Goal: Task Accomplishment & Management: Manage account settings

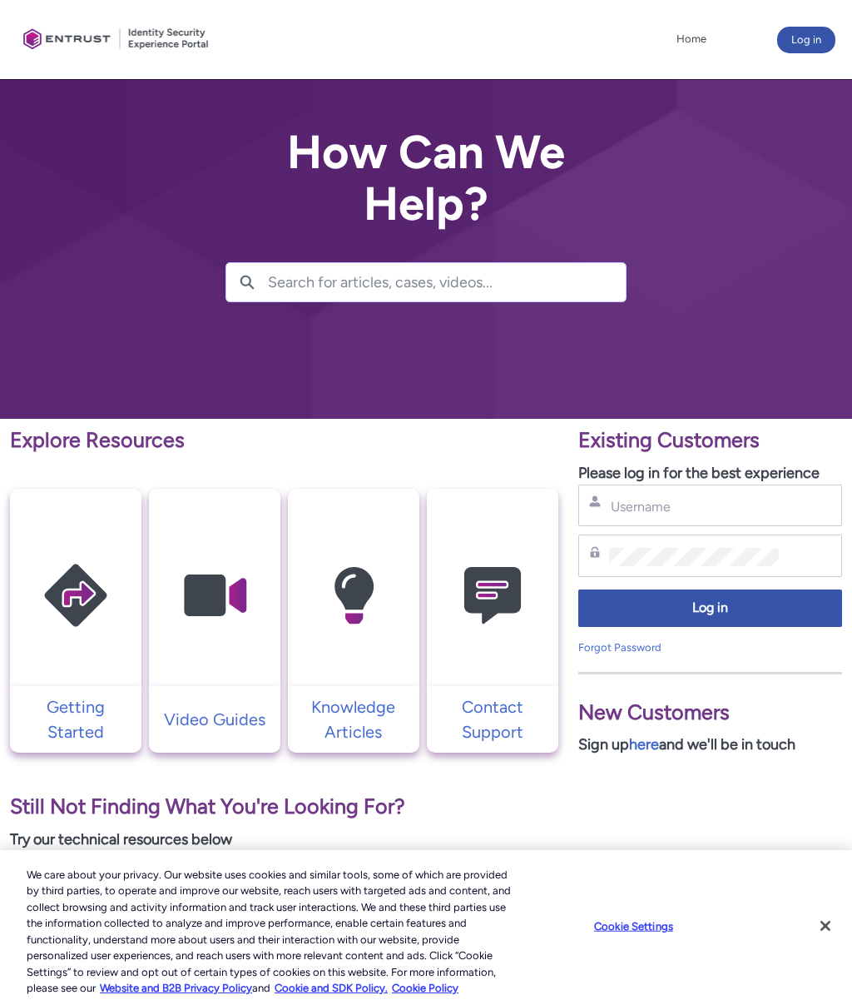
click at [711, 603] on span "Log in" at bounding box center [710, 608] width 242 height 19
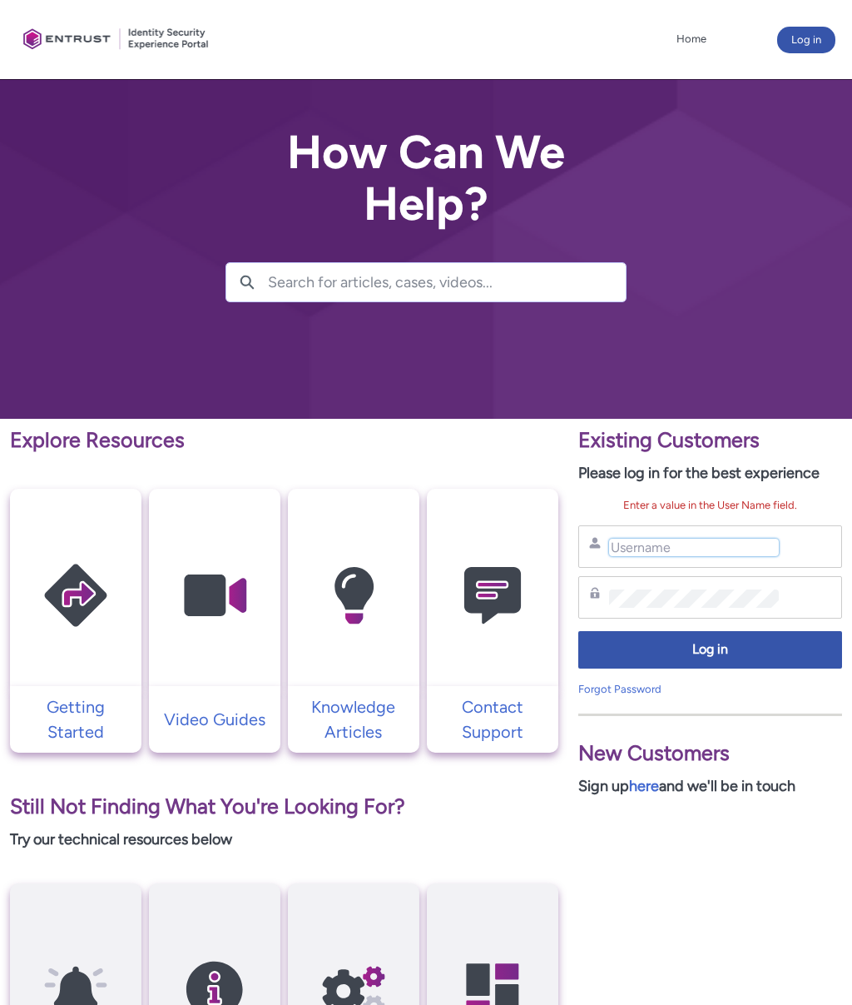
click at [641, 544] on input "Username" at bounding box center [694, 547] width 170 height 17
type input "[EMAIL_ADDRESS][DOMAIN_NAME]"
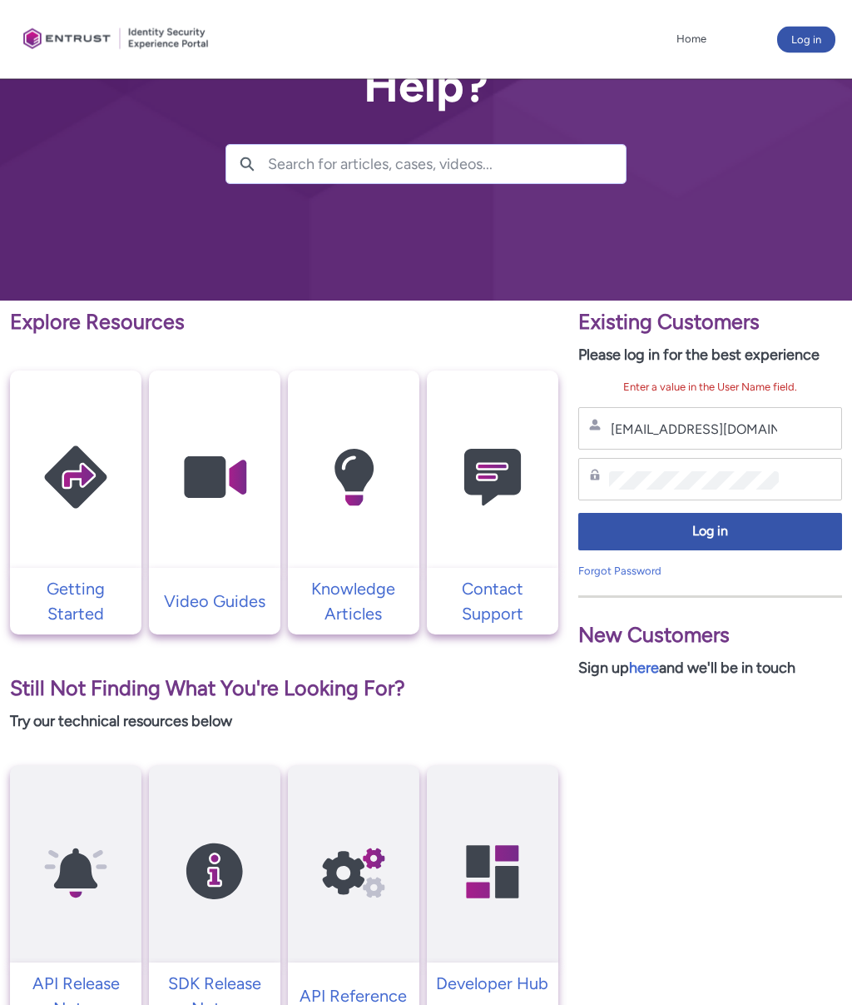
scroll to position [137, 0]
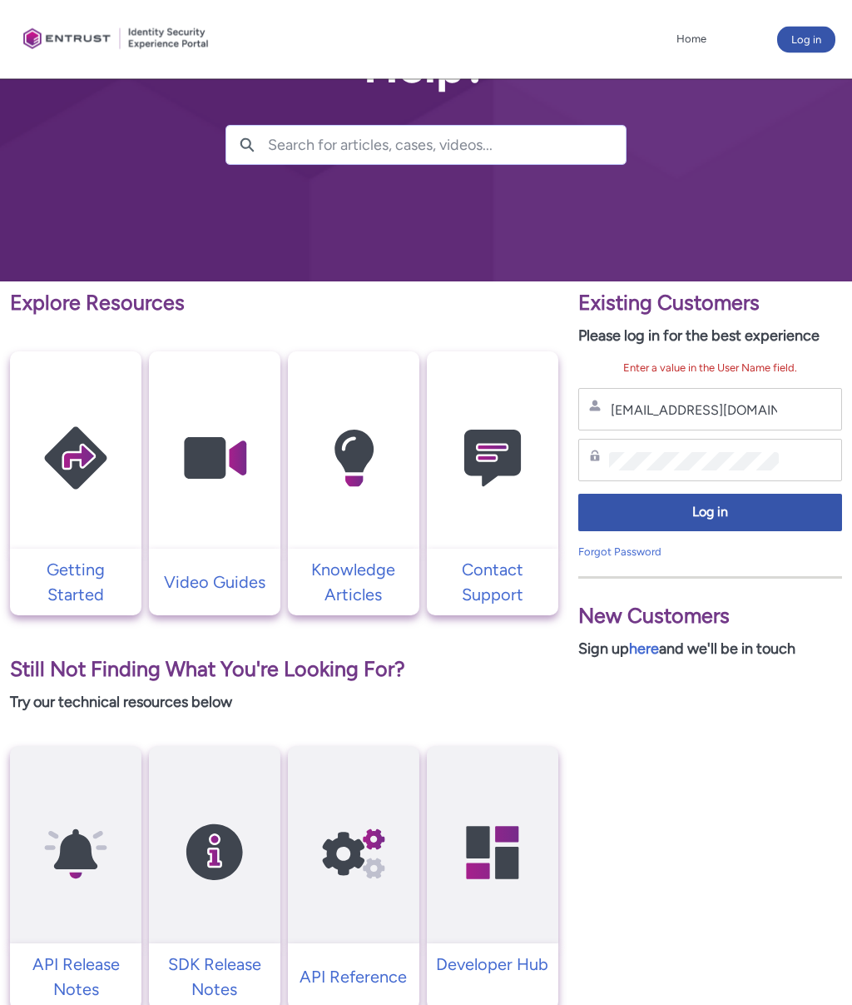
click at [734, 494] on button "Log in" at bounding box center [711, 512] width 264 height 37
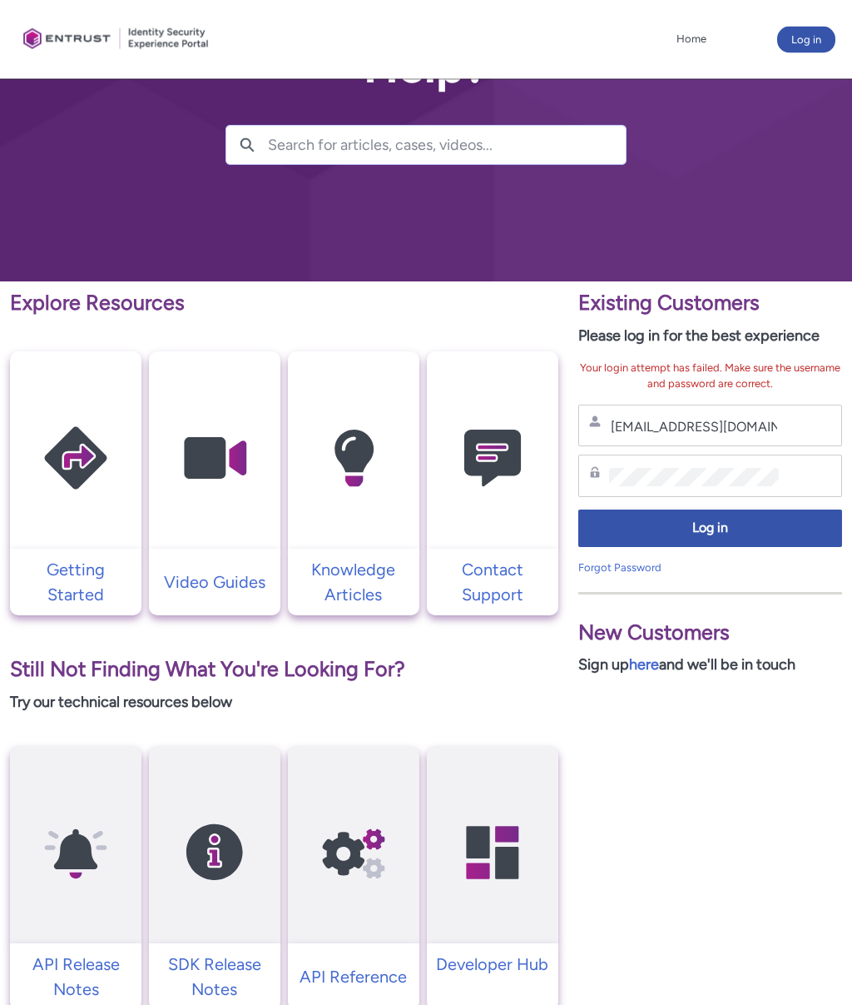
scroll to position [137, 0]
click at [723, 531] on span "Log in" at bounding box center [710, 528] width 242 height 19
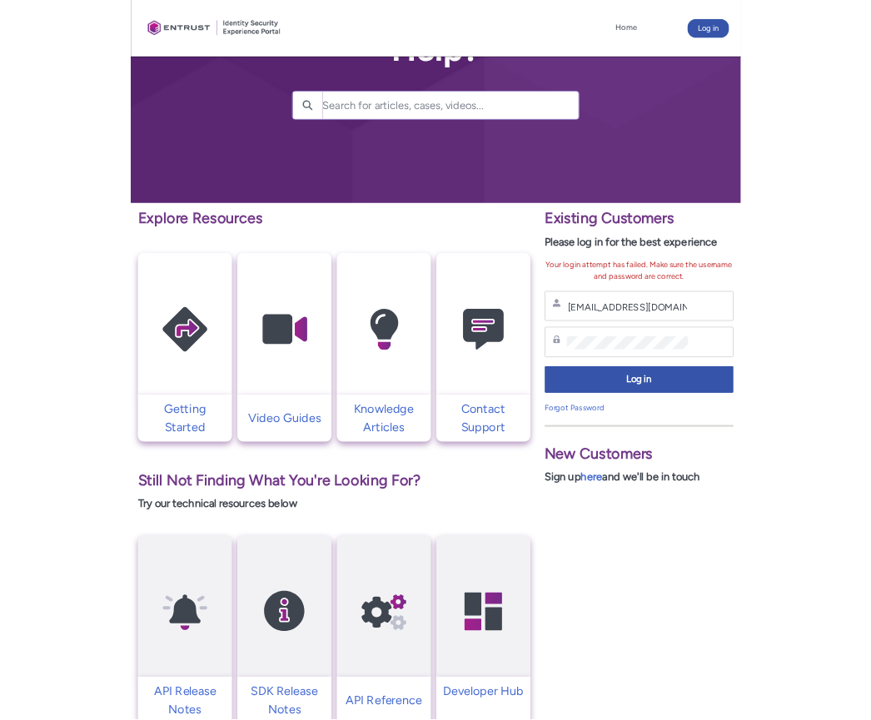
scroll to position [166, 0]
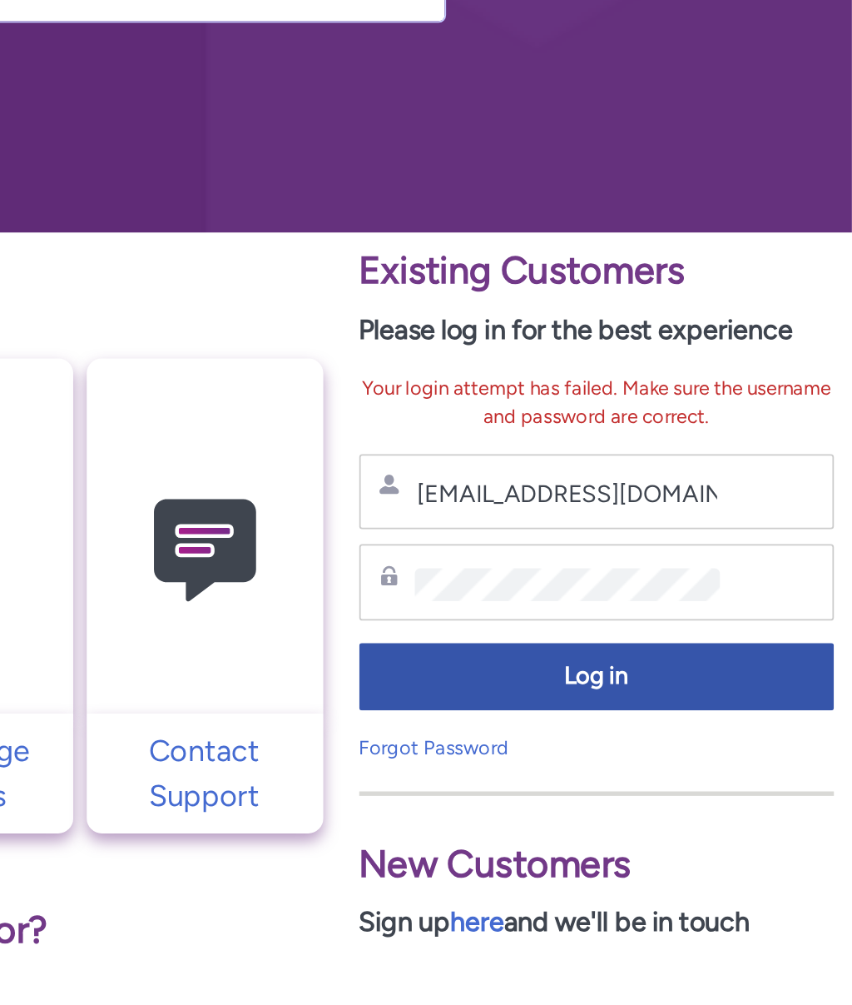
click at [589, 490] on span "Log in" at bounding box center [710, 499] width 242 height 19
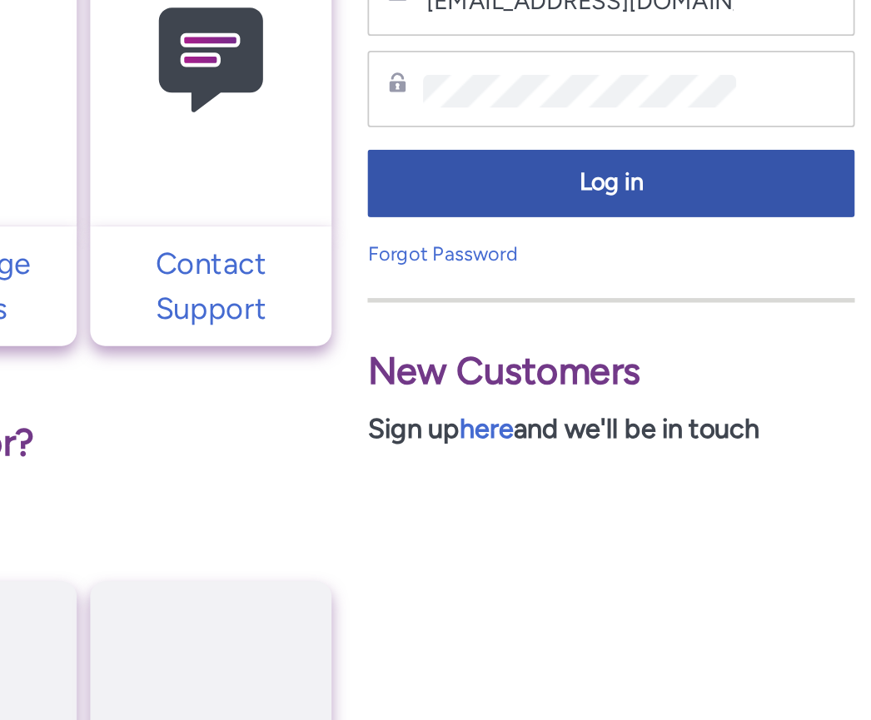
scroll to position [291, 0]
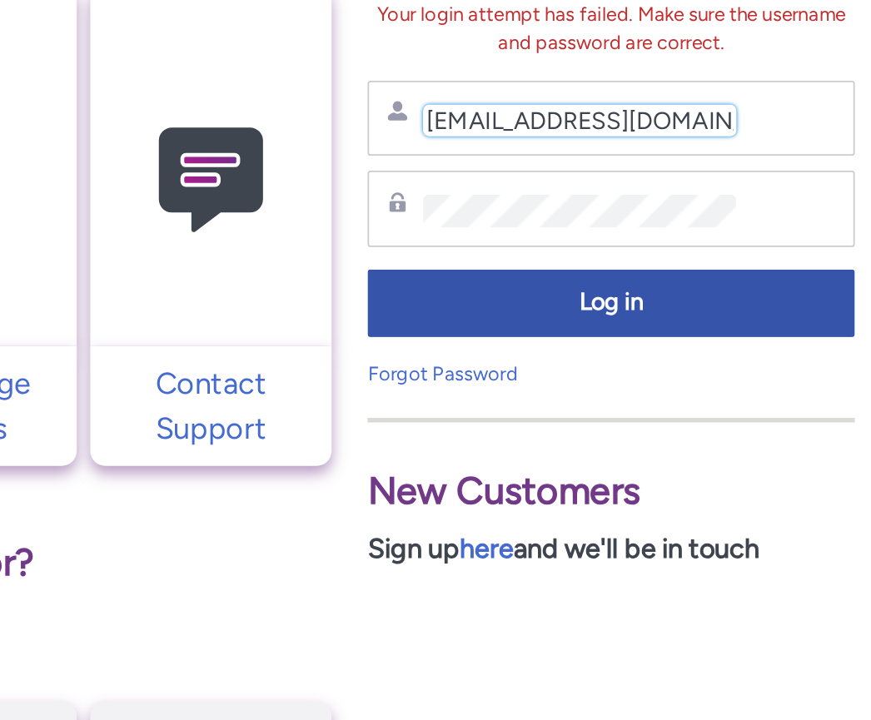
click at [621, 265] on input "danisbett@aol.com" at bounding box center [708, 273] width 174 height 17
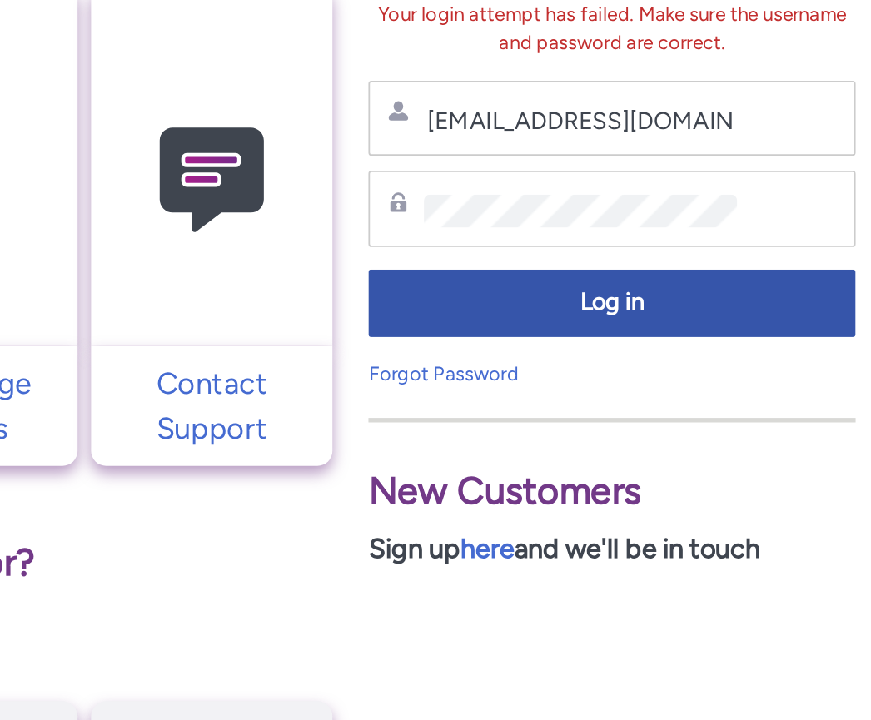
click at [423, 321] on iframe at bounding box center [647, 521] width 448 height 400
click at [601, 312] on div "Password" at bounding box center [725, 322] width 249 height 21
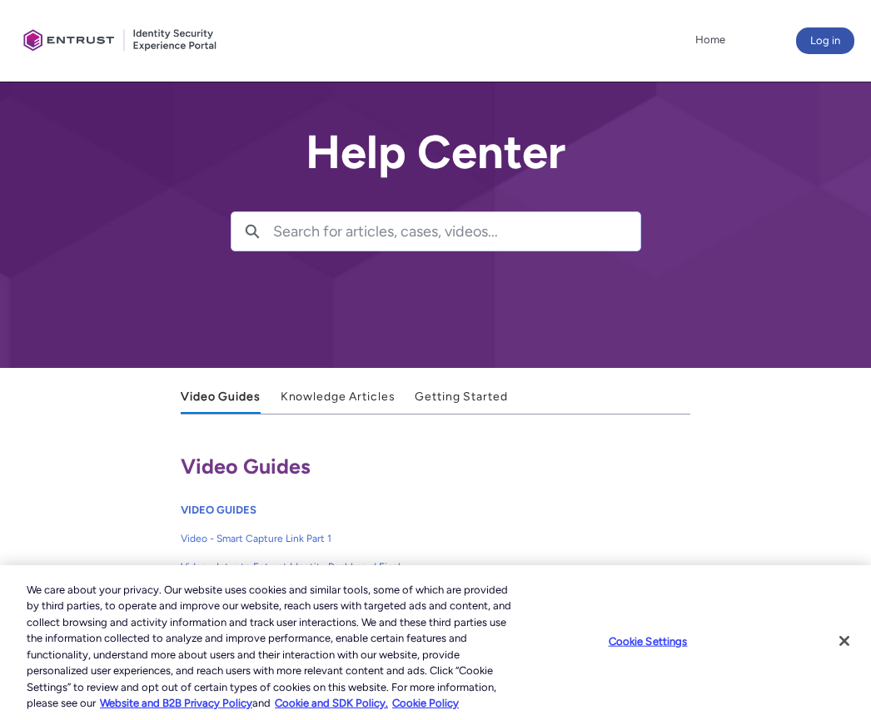
click at [824, 45] on button "Log in" at bounding box center [825, 40] width 58 height 27
